Goal: Check status: Check status

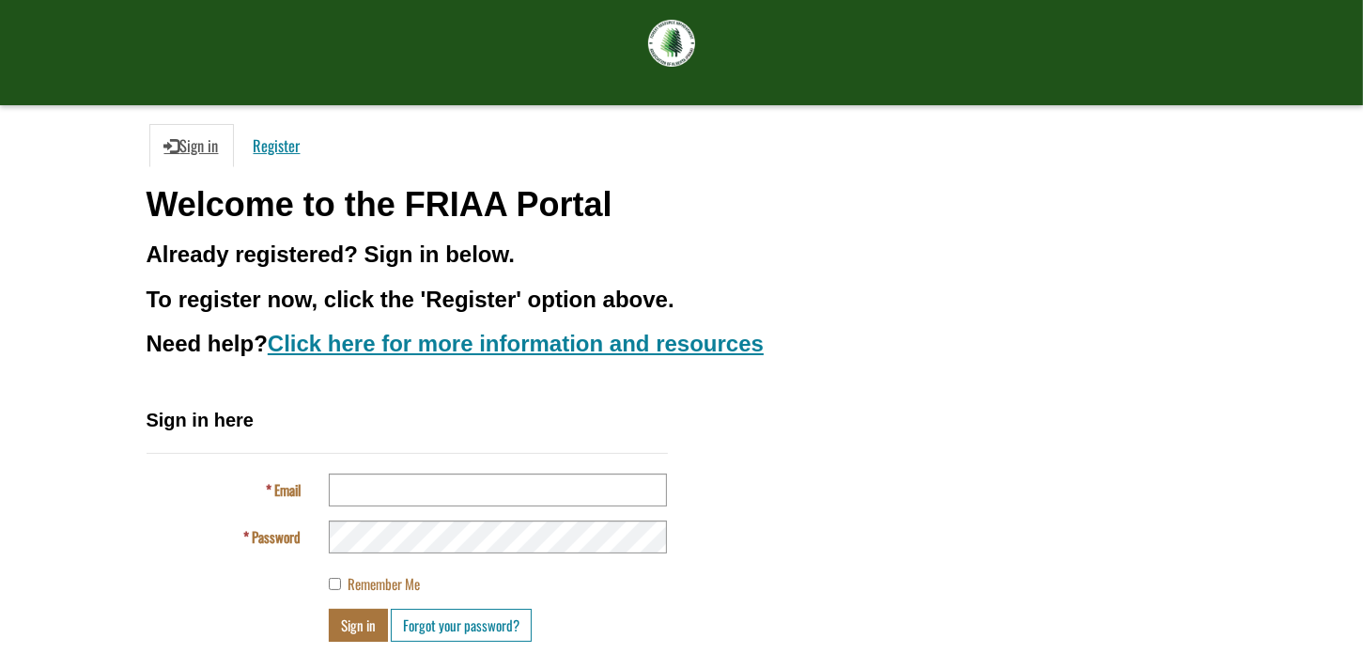
scroll to position [132, 0]
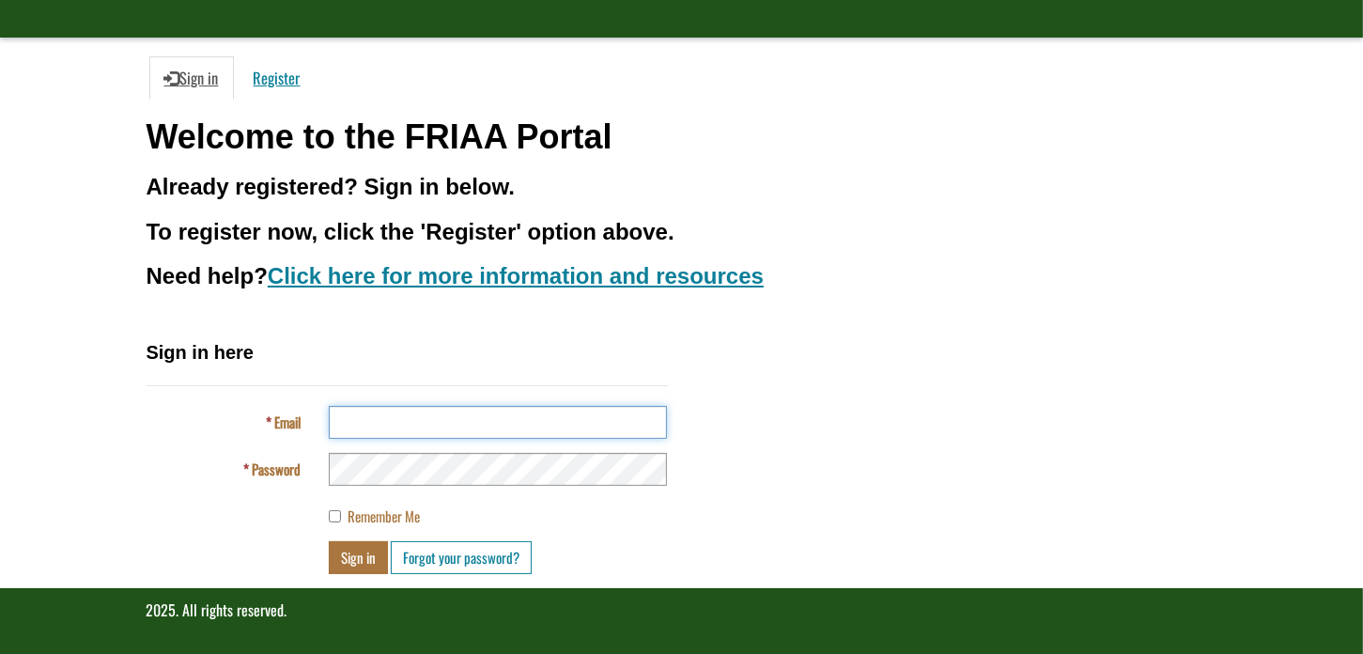
type input "**********"
click at [364, 551] on button "Sign in" at bounding box center [358, 557] width 59 height 33
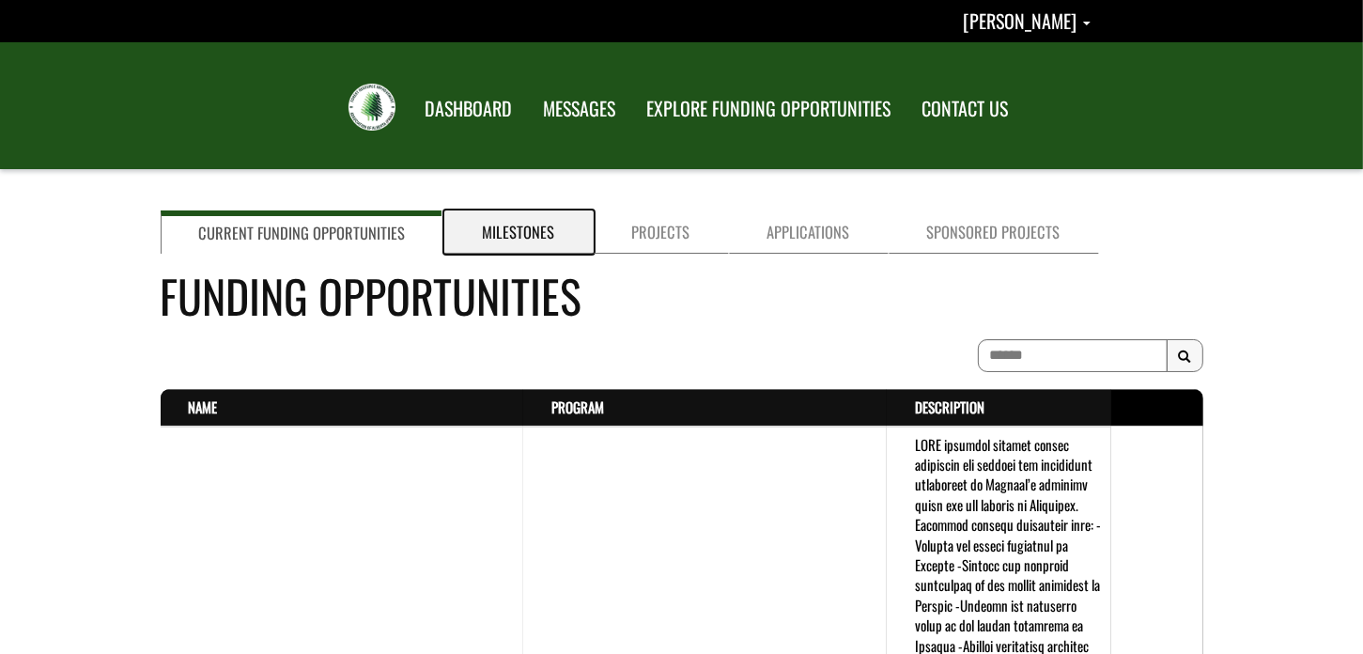
click at [495, 224] on link "Milestones" at bounding box center [518, 231] width 149 height 43
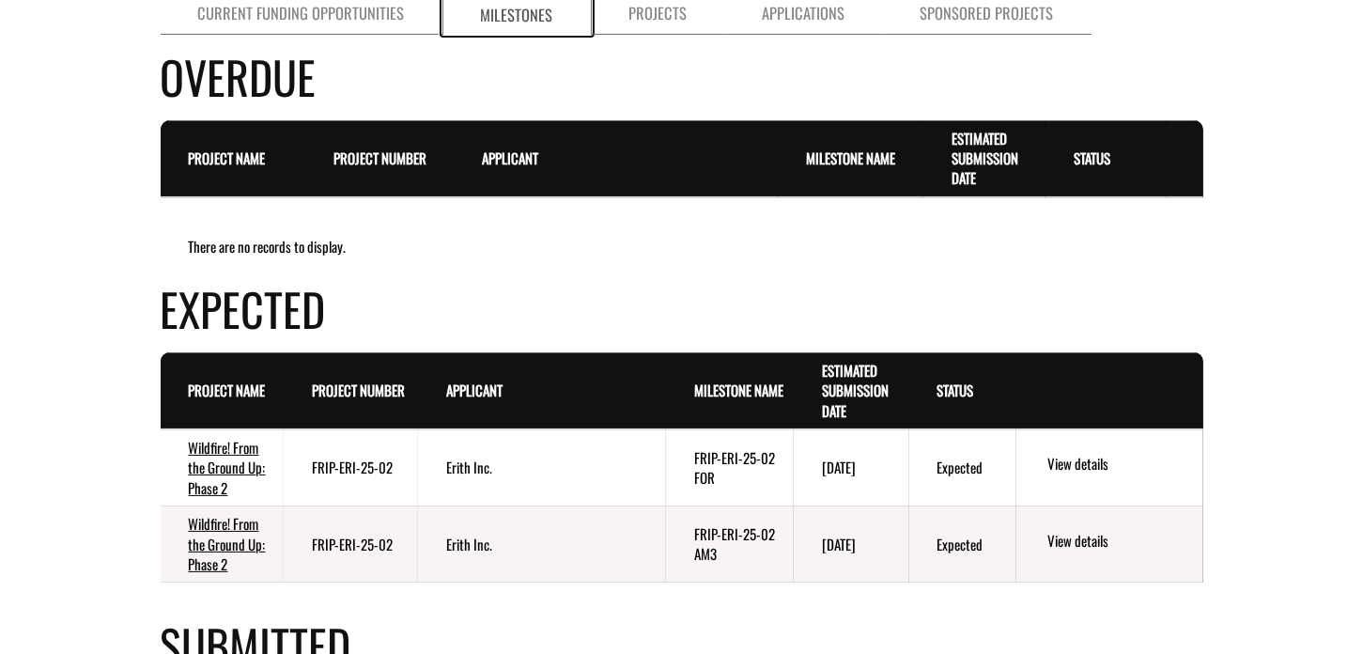
scroll to position [188, 0]
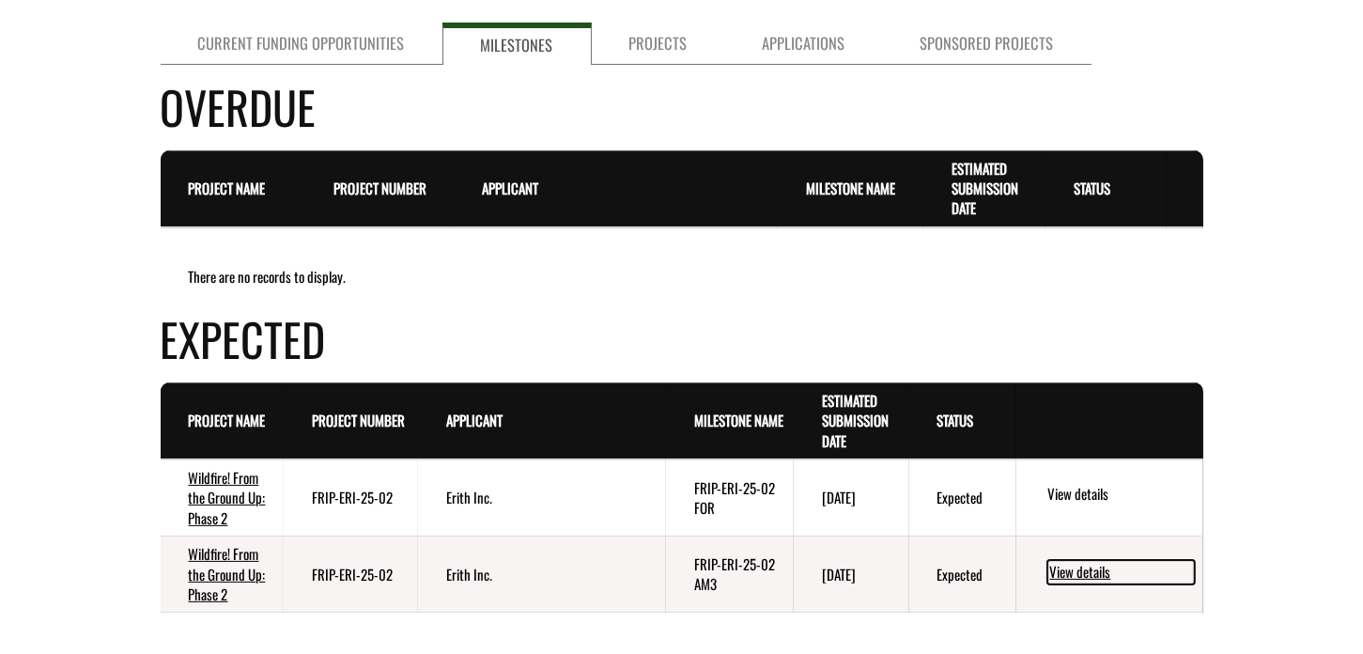
click at [1087, 568] on link "View details" at bounding box center [1120, 572] width 147 height 24
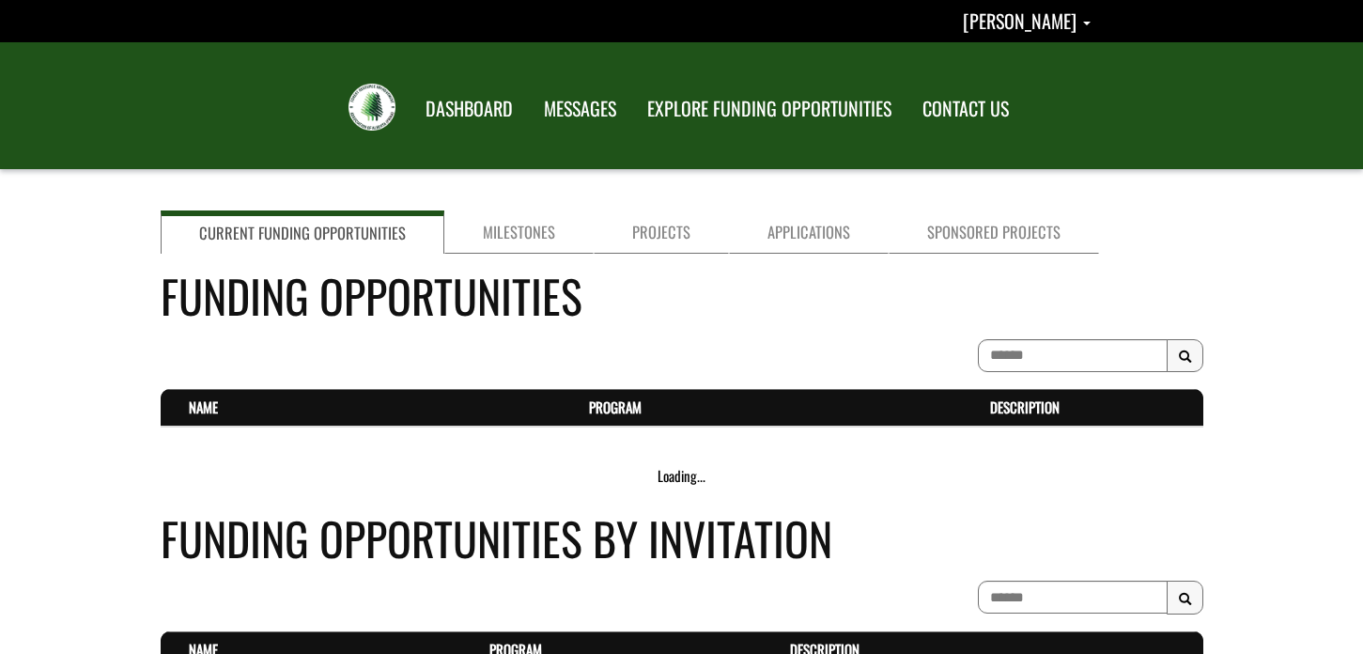
scroll to position [188, 0]
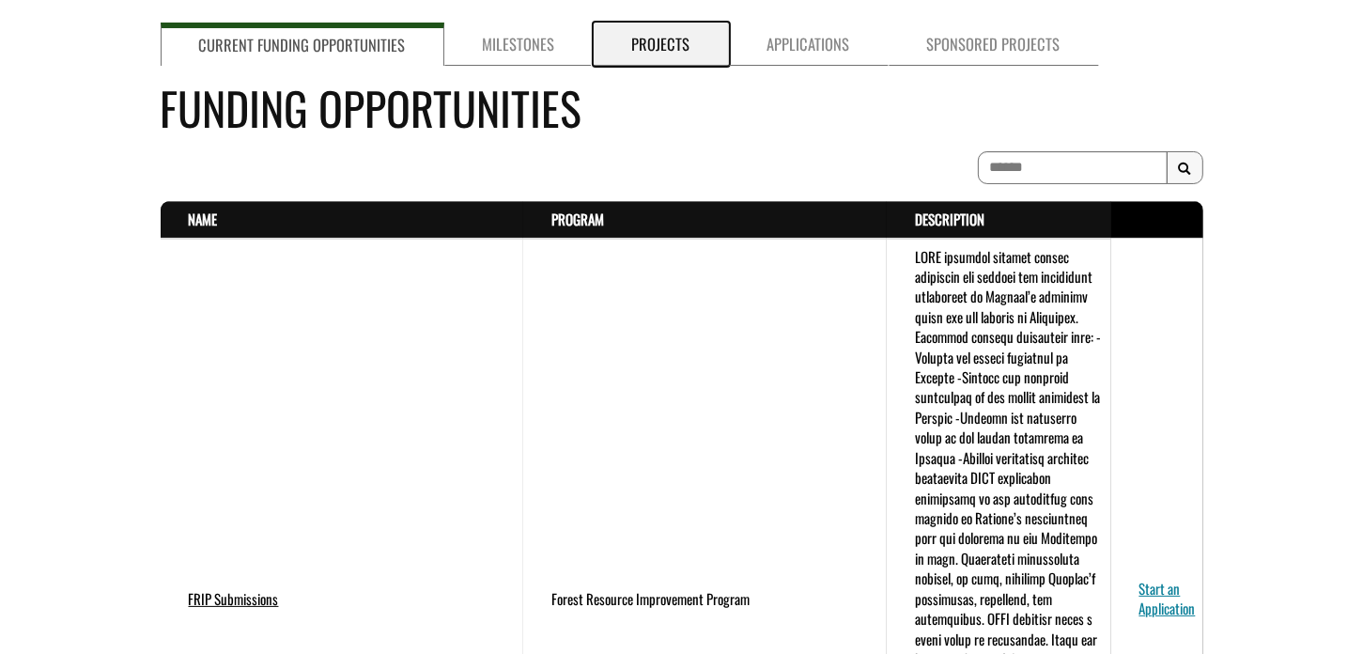
click at [661, 41] on link "Projects" at bounding box center [661, 44] width 135 height 43
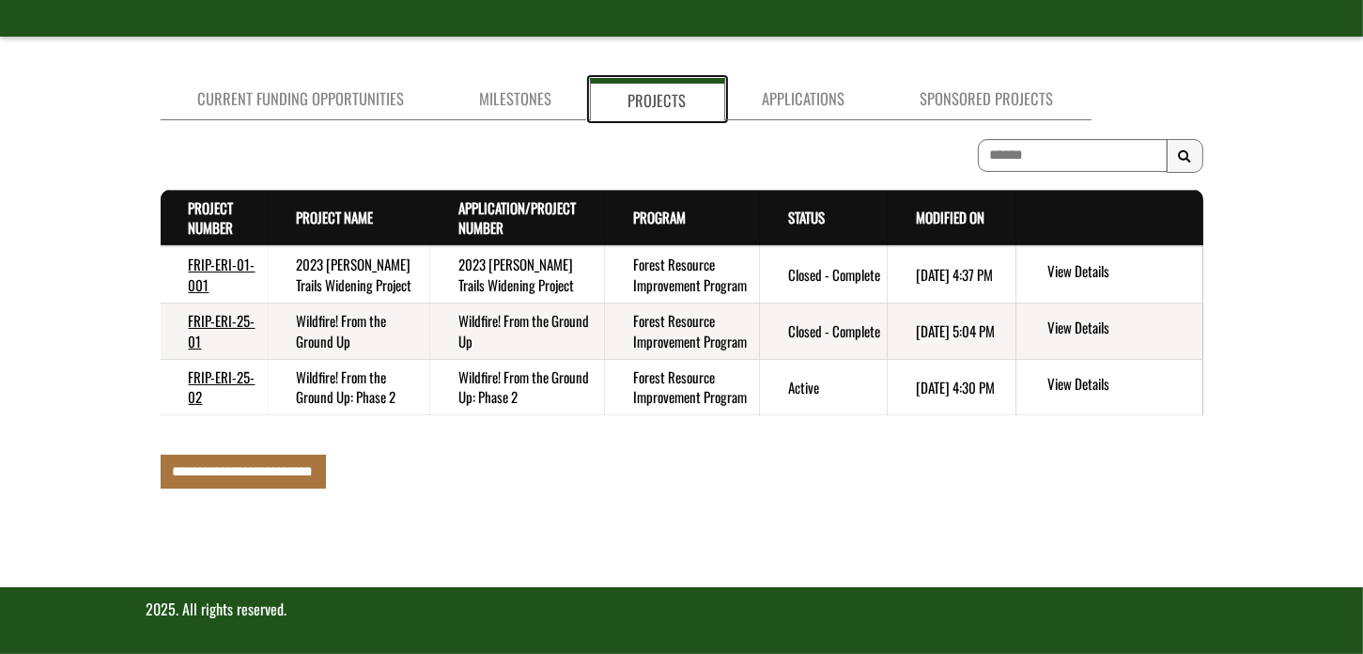
scroll to position [132, 0]
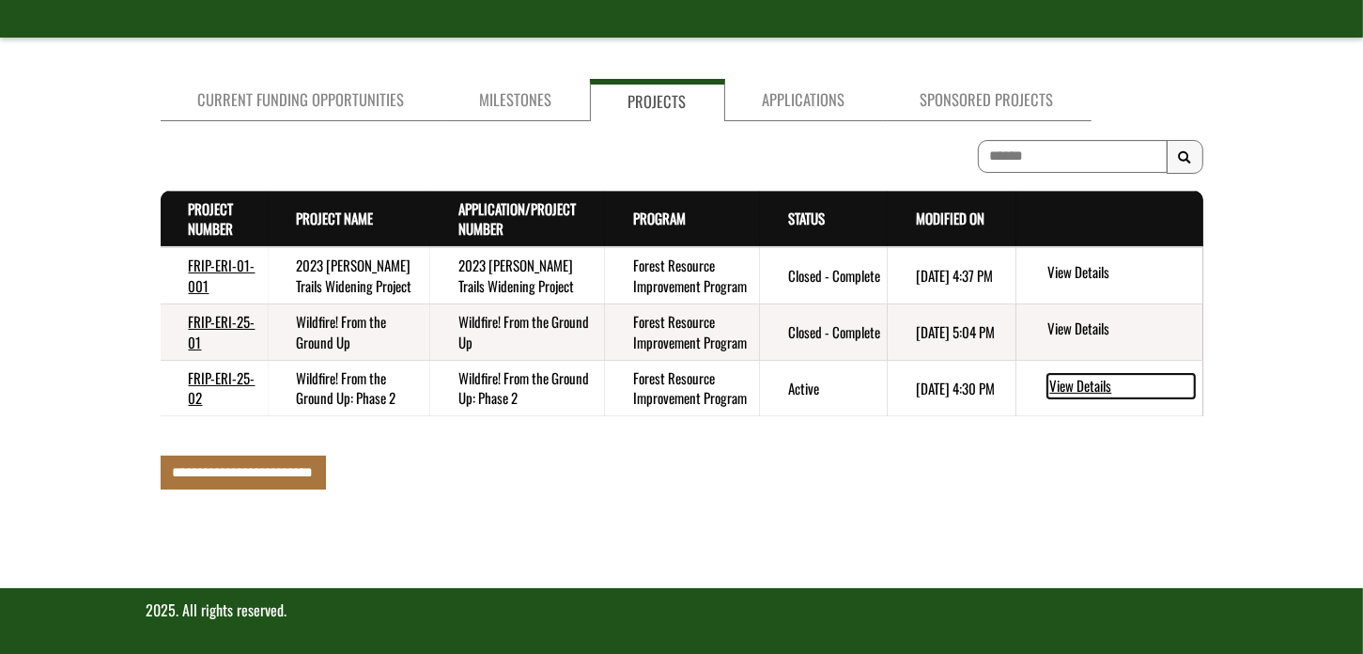
click at [1073, 381] on link "View Details" at bounding box center [1120, 386] width 147 height 24
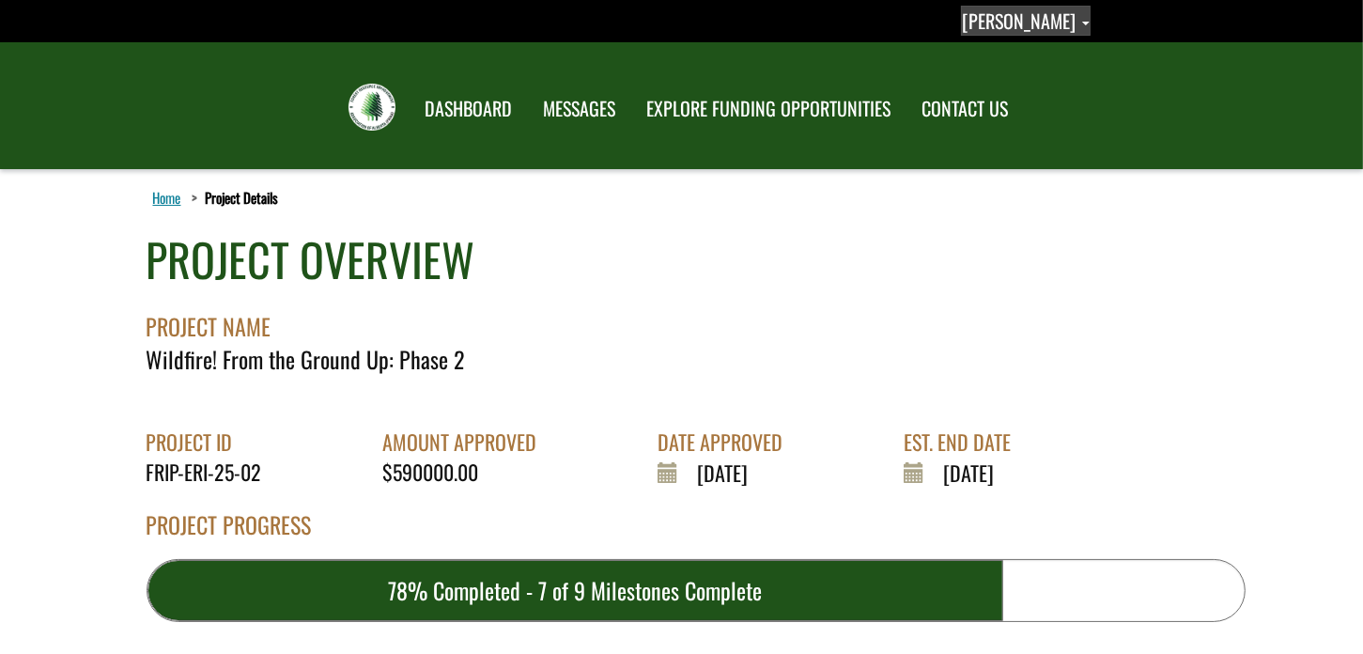
click at [1085, 22] on span "Clyde Corser" at bounding box center [1086, 24] width 8 height 4
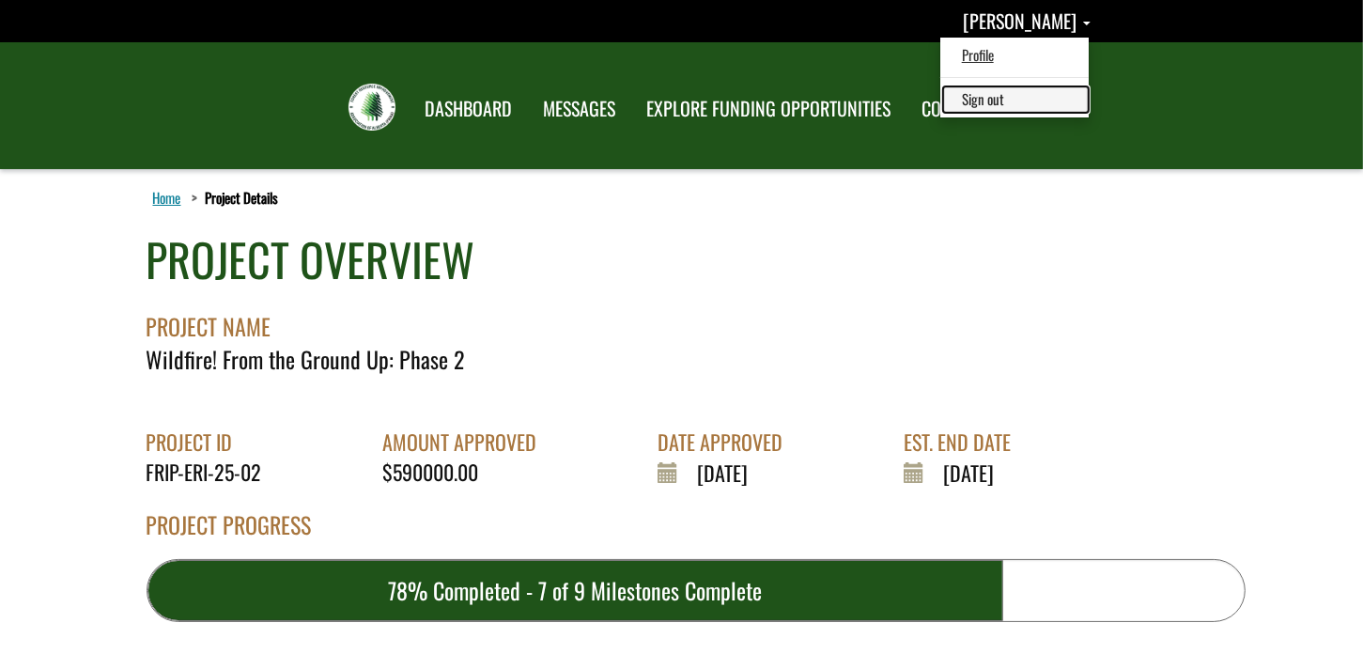
click at [1029, 97] on link "Sign out" at bounding box center [1016, 98] width 146 height 25
